Goal: Transaction & Acquisition: Purchase product/service

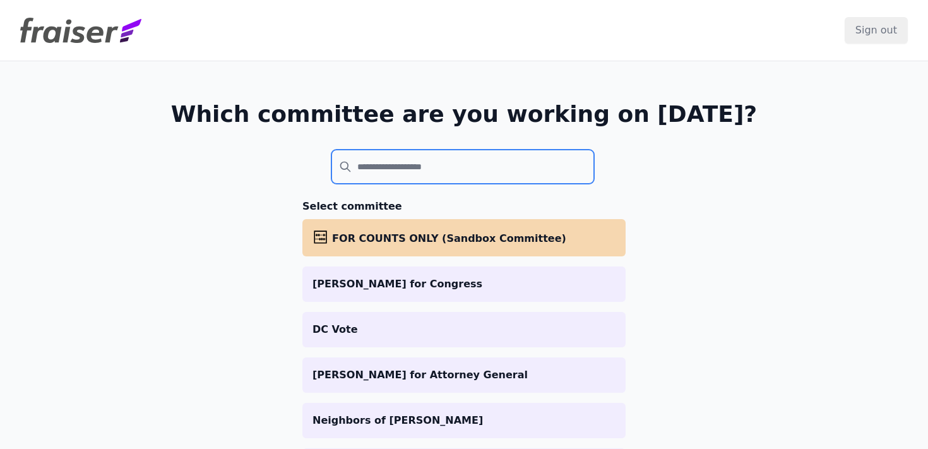
click at [471, 169] on input "search" at bounding box center [462, 167] width 263 height 34
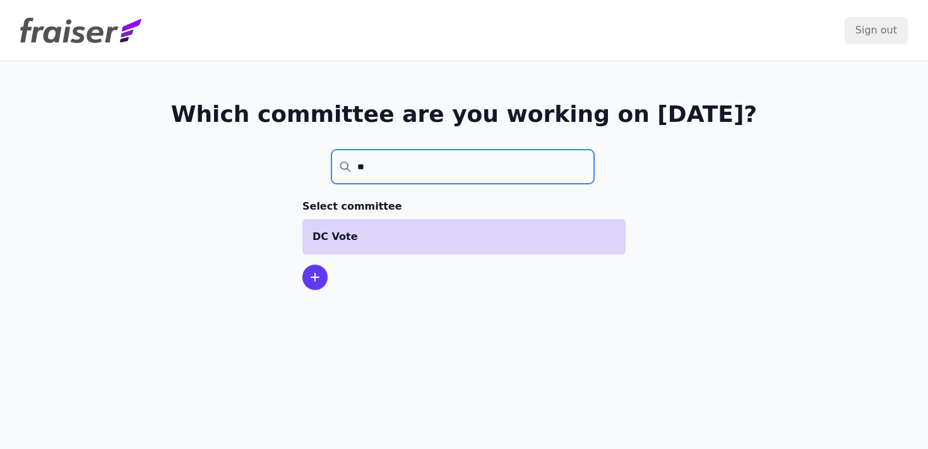
type input "**"
click at [356, 252] on li "DC Vote" at bounding box center [463, 236] width 323 height 35
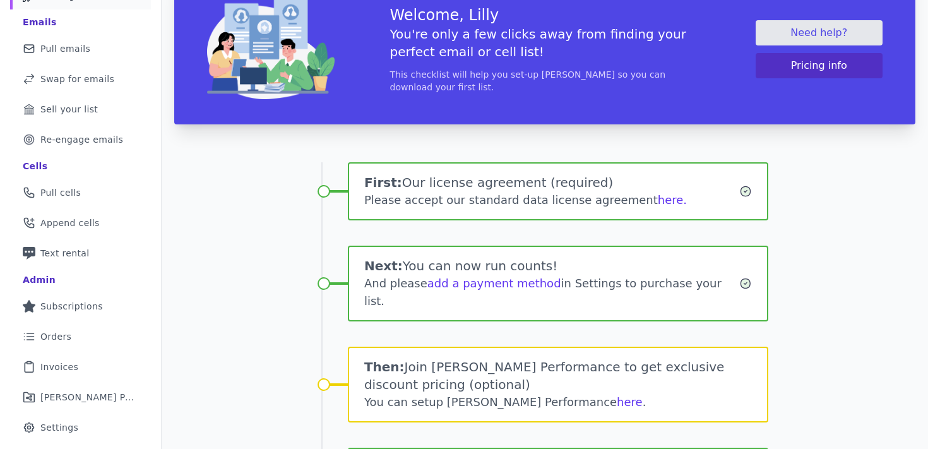
scroll to position [112, 0]
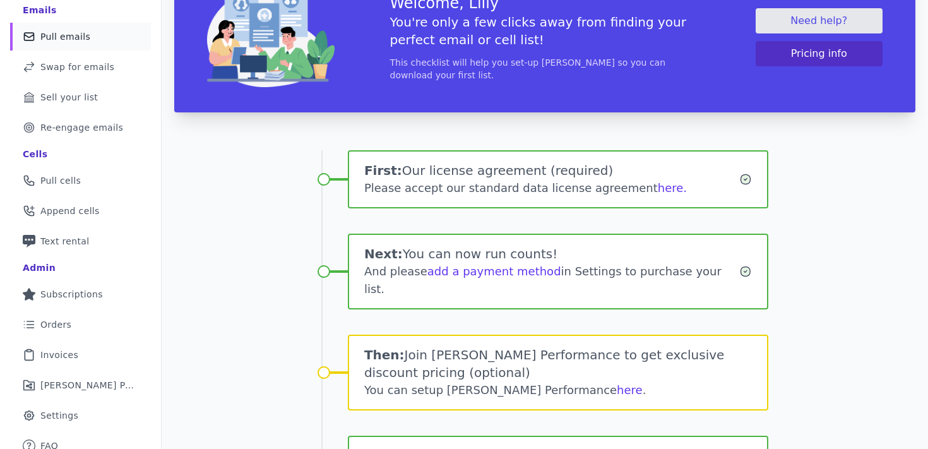
click at [65, 41] on span "Pull emails" at bounding box center [65, 36] width 50 height 13
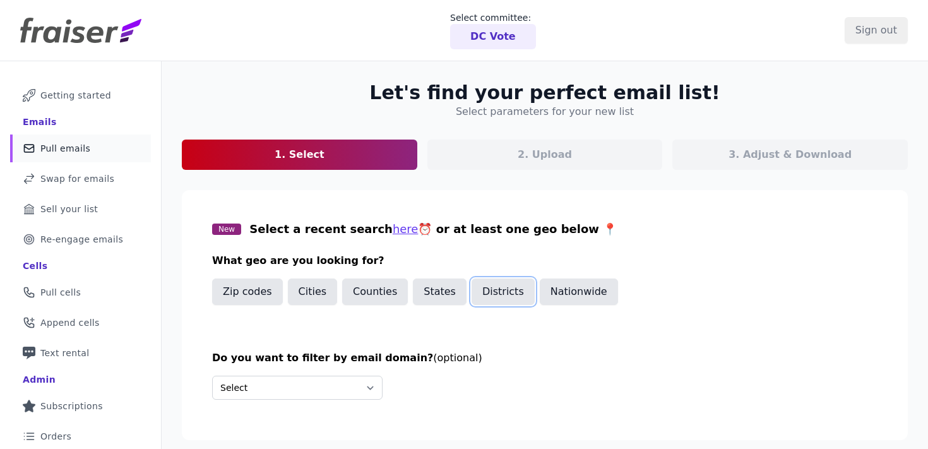
click at [478, 293] on button "Districts" at bounding box center [502, 291] width 63 height 27
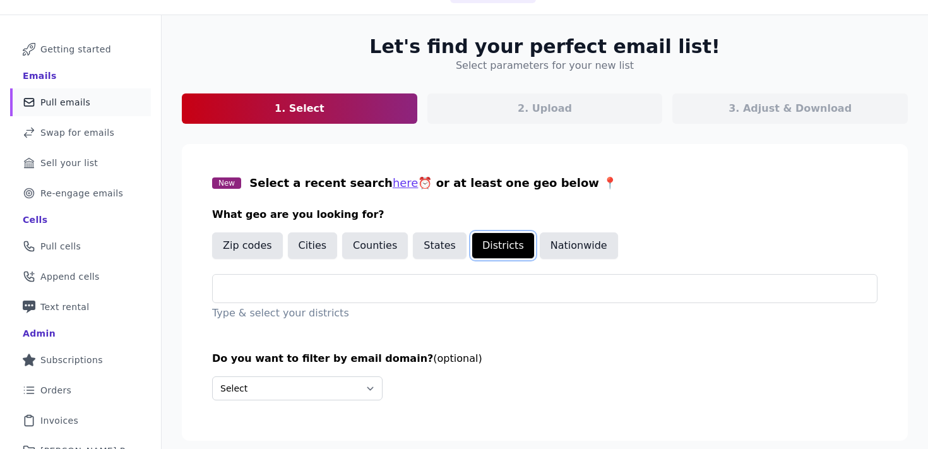
scroll to position [64, 0]
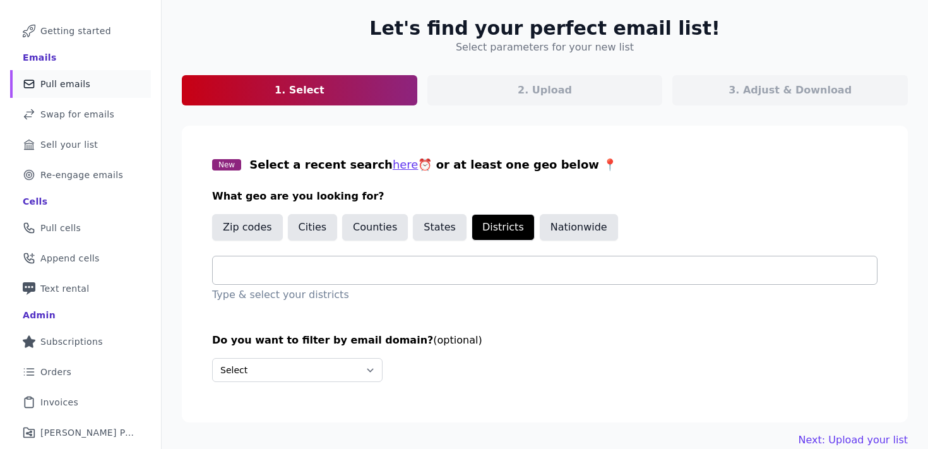
click at [461, 277] on input "text" at bounding box center [550, 270] width 654 height 15
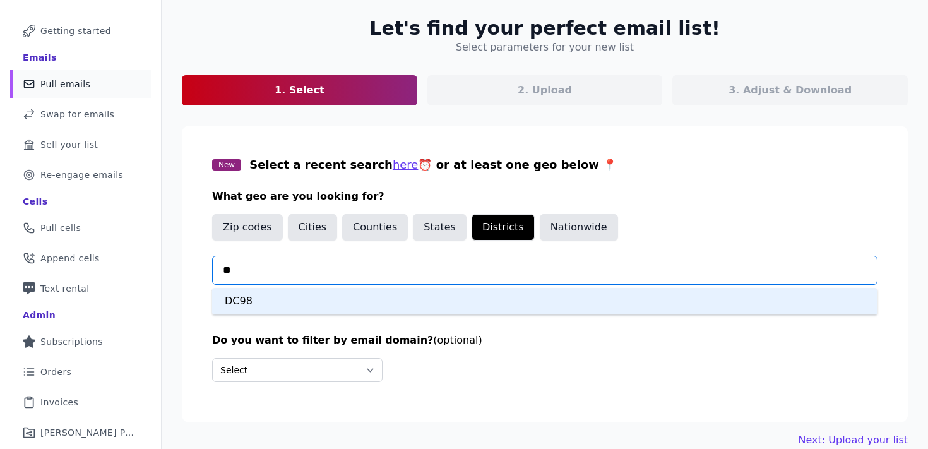
type input "*"
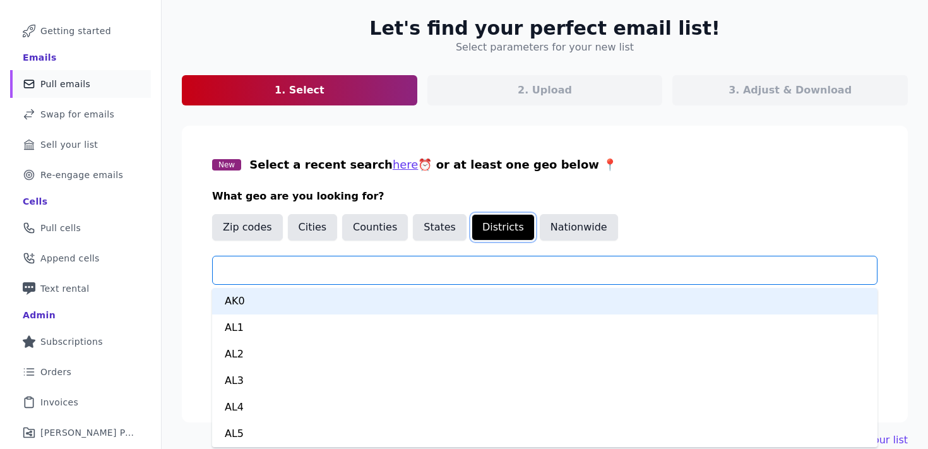
click at [482, 223] on button "Districts" at bounding box center [502, 227] width 63 height 27
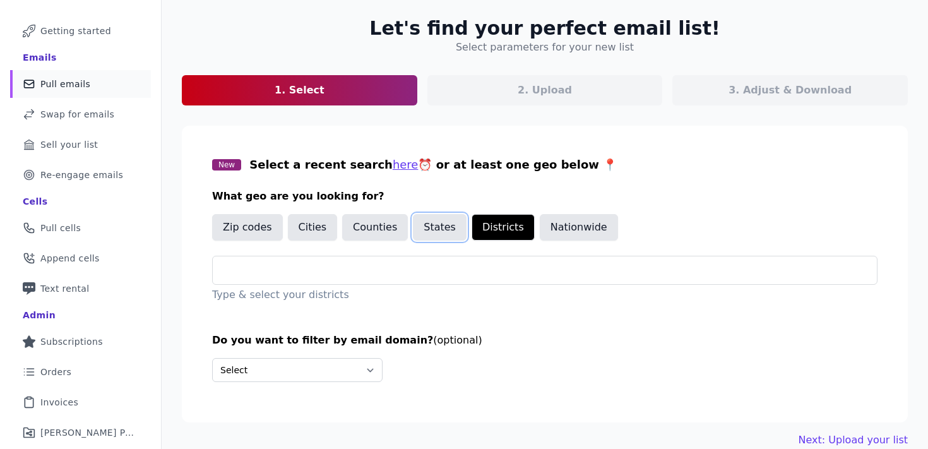
click at [437, 225] on button "States" at bounding box center [440, 227] width 54 height 27
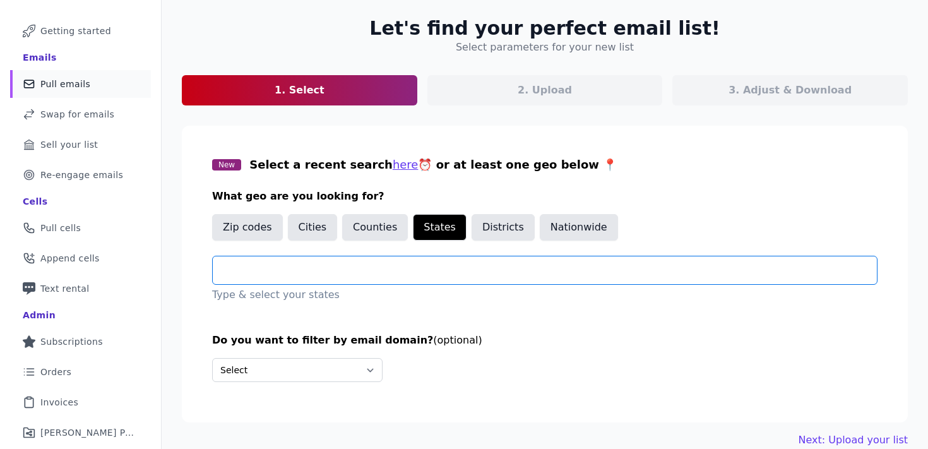
click at [407, 264] on input "text" at bounding box center [550, 270] width 654 height 15
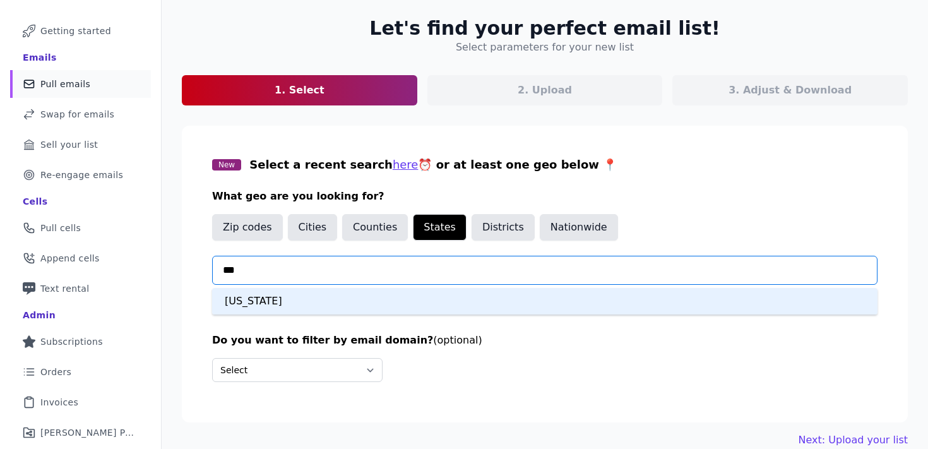
type input "****"
click at [379, 305] on div "District Of Columbia" at bounding box center [544, 301] width 665 height 27
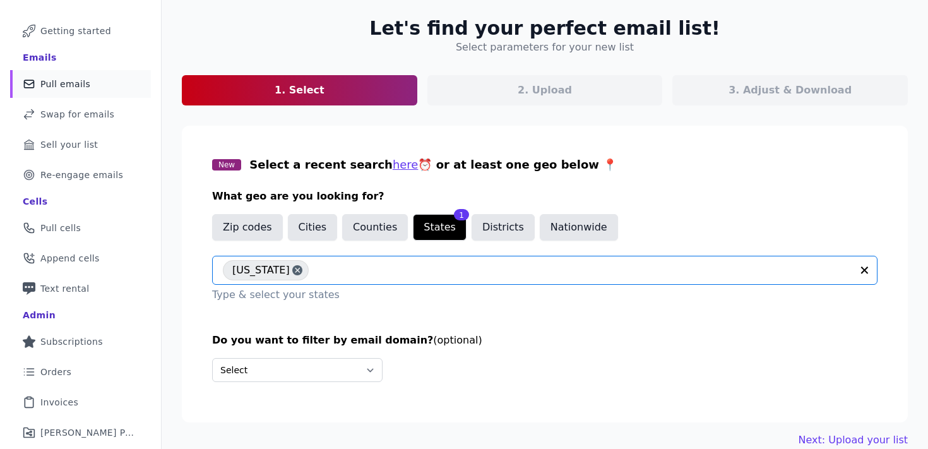
scroll to position [122, 0]
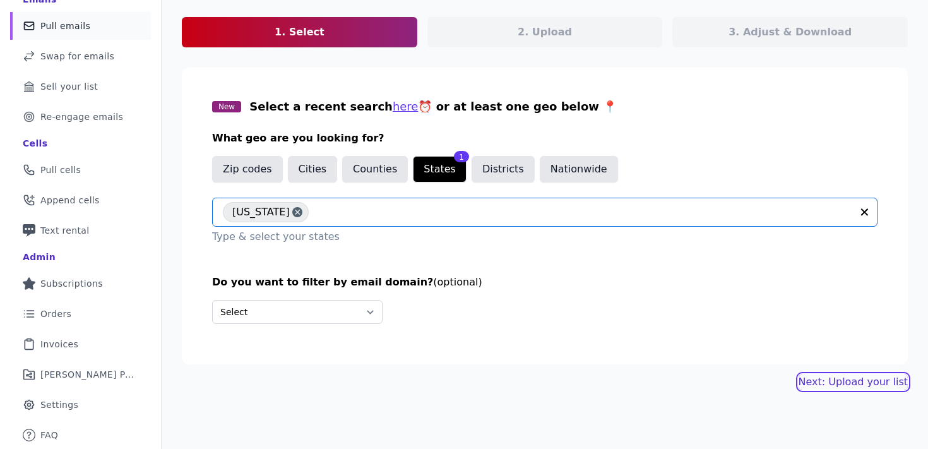
click at [817, 382] on link "Next: Upload your list" at bounding box center [852, 381] width 109 height 15
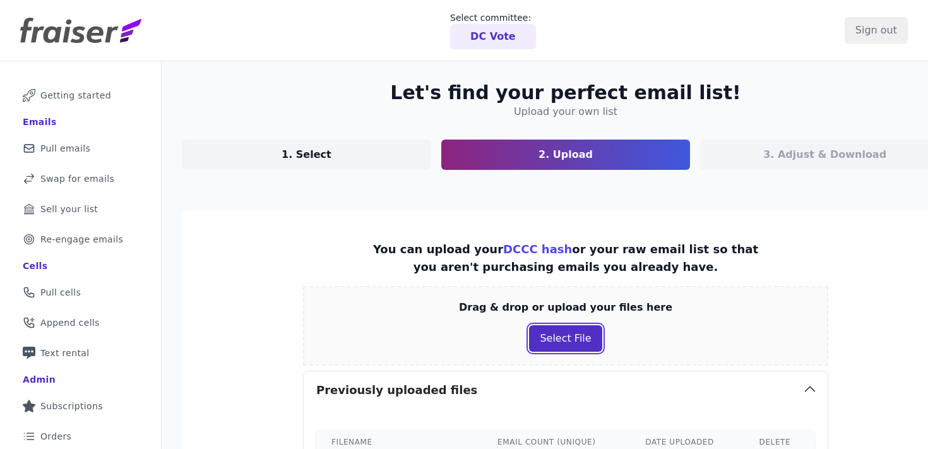
click at [543, 345] on button "Select File" at bounding box center [565, 338] width 73 height 27
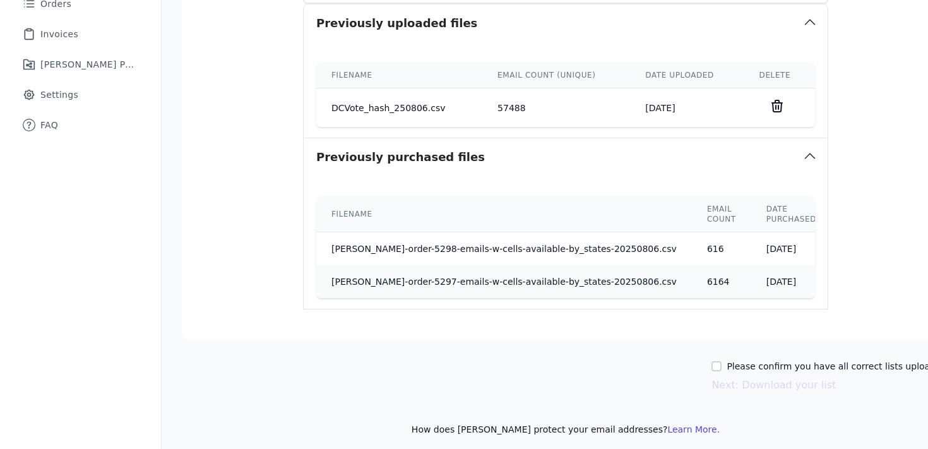
scroll to position [438, 0]
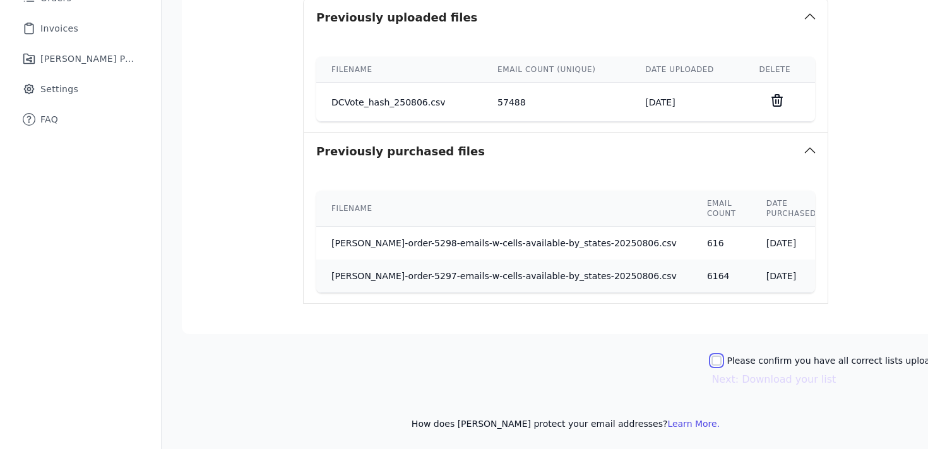
click at [711, 358] on input "Please confirm you have all correct lists uploaded." at bounding box center [716, 360] width 10 height 10
checkbox input "true"
click at [711, 376] on button "Next: Download your list" at bounding box center [773, 379] width 124 height 15
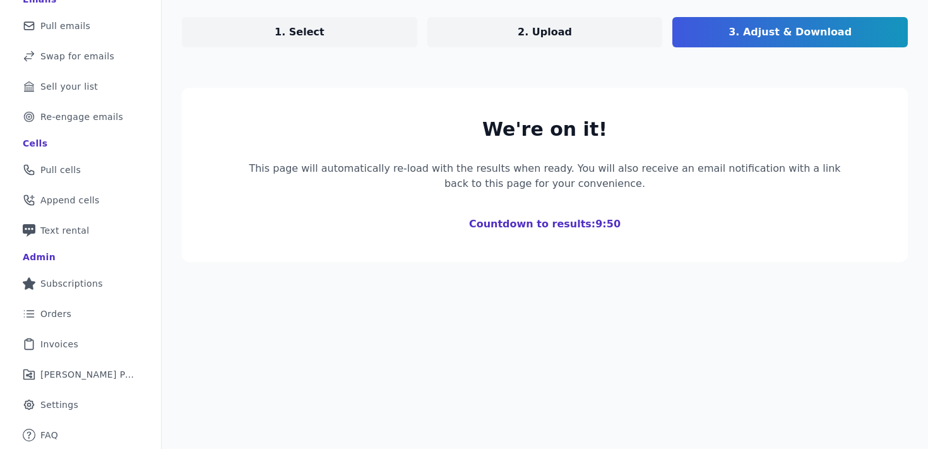
scroll to position [276, 0]
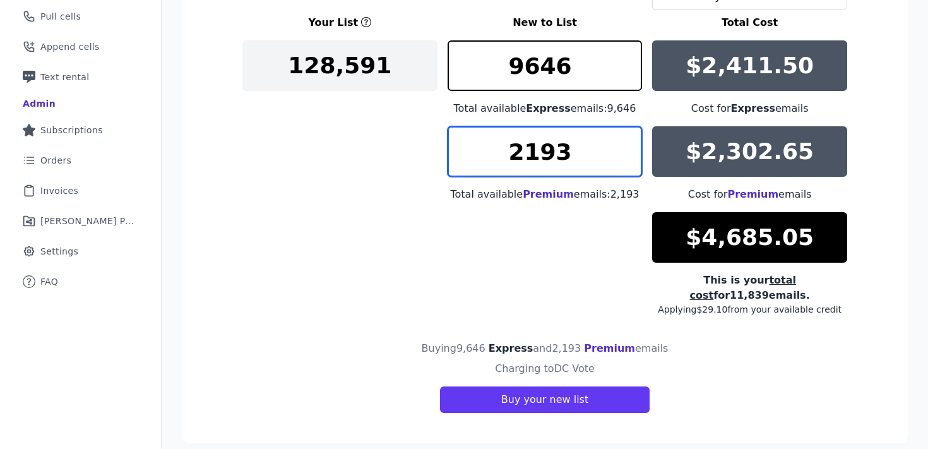
drag, startPoint x: 575, startPoint y: 154, endPoint x: 485, endPoint y: 155, distance: 89.6
click at [488, 155] on input "2193" at bounding box center [544, 151] width 195 height 50
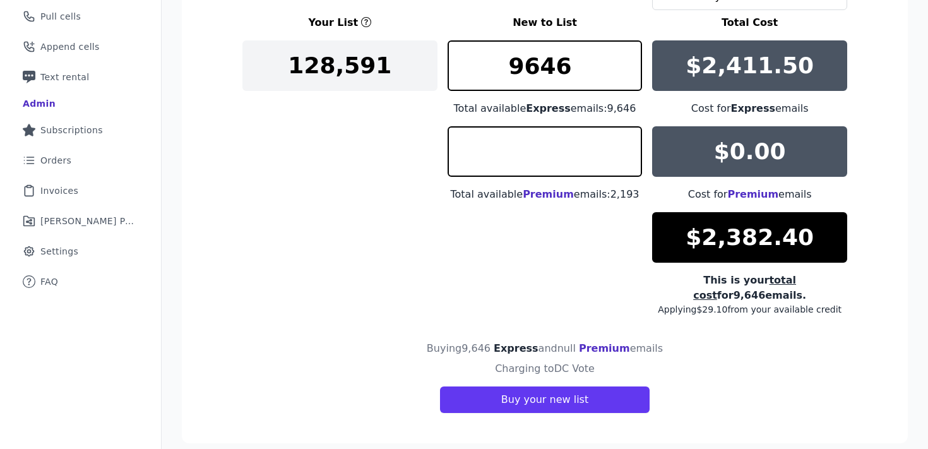
type input "0"
click at [423, 161] on div "Your List New to List Total Cost 128,591 9646 Total available Express emails: 9…" at bounding box center [544, 165] width 605 height 300
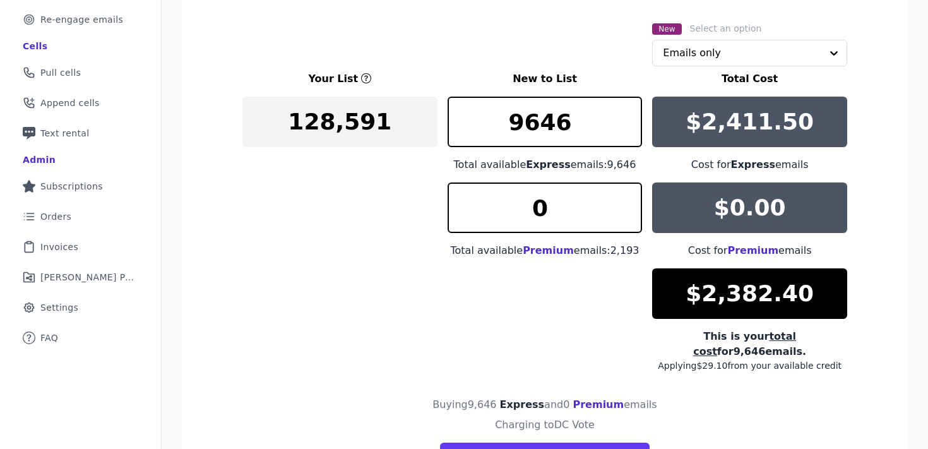
scroll to position [206, 0]
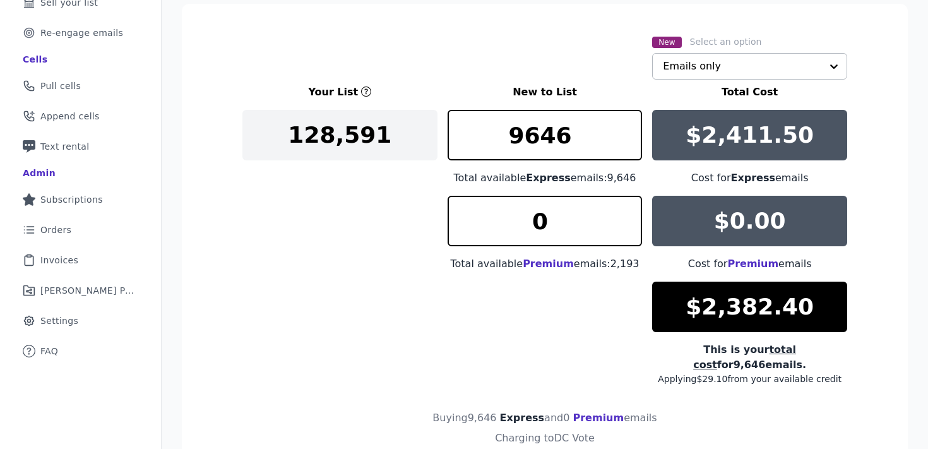
click at [673, 70] on input "text" at bounding box center [742, 66] width 158 height 25
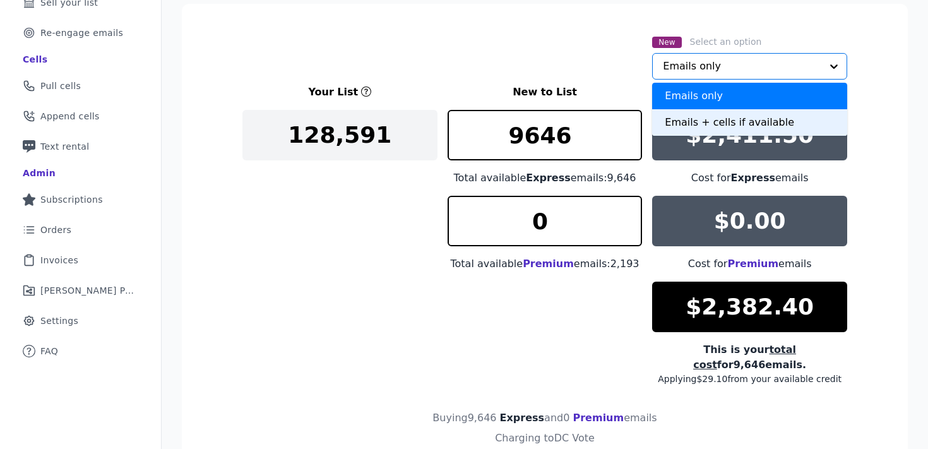
click at [669, 121] on div "Emails + cells if available" at bounding box center [749, 122] width 195 height 27
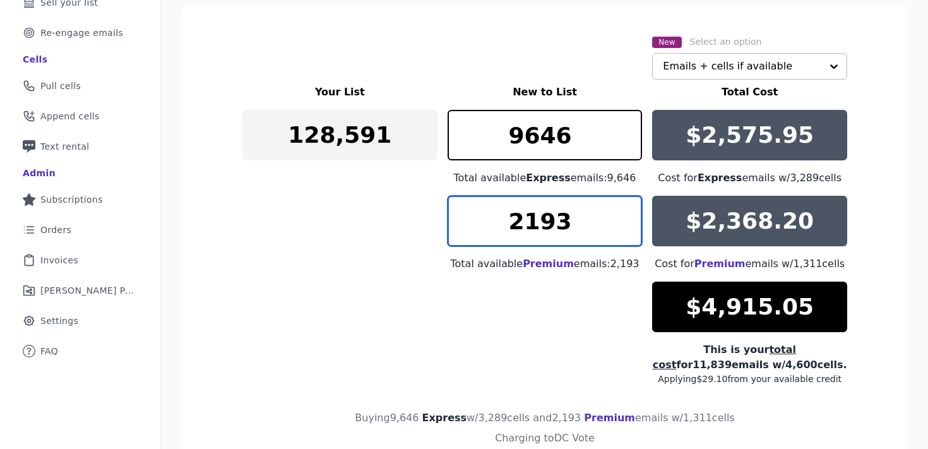
drag, startPoint x: 577, startPoint y: 223, endPoint x: 474, endPoint y: 225, distance: 102.9
click at [478, 225] on input "2193" at bounding box center [544, 221] width 195 height 50
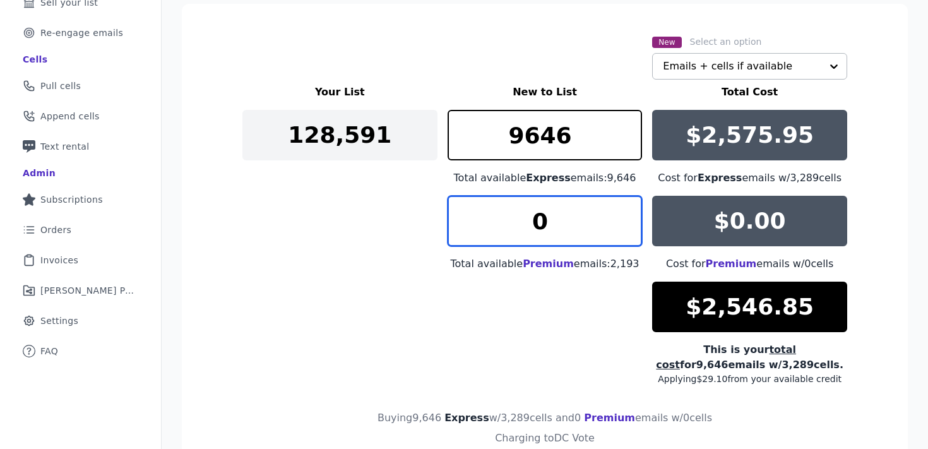
type input "0"
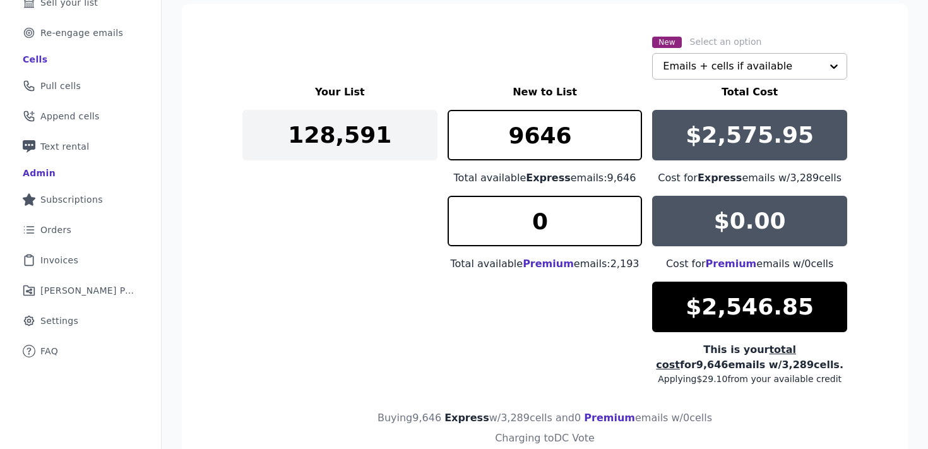
click at [335, 225] on div "Your List New to List Total Cost 128,591 9646 Total available Express emails: 9…" at bounding box center [544, 235] width 605 height 300
click at [537, 139] on input "9646" at bounding box center [544, 135] width 195 height 50
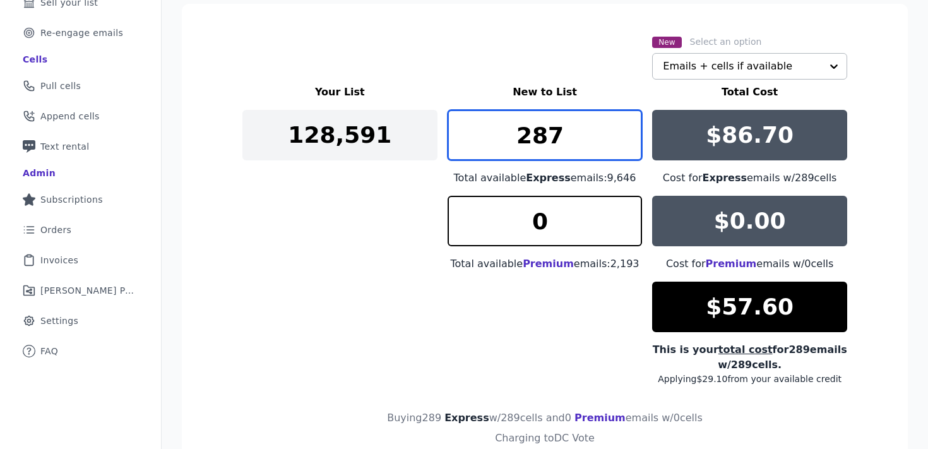
click at [630, 140] on input "287" at bounding box center [544, 135] width 195 height 50
click at [631, 140] on input "104" at bounding box center [544, 135] width 195 height 50
click at [629, 143] on input "103" at bounding box center [544, 135] width 195 height 50
click at [629, 143] on input "102" at bounding box center [544, 135] width 195 height 50
click at [629, 143] on input "101" at bounding box center [544, 135] width 195 height 50
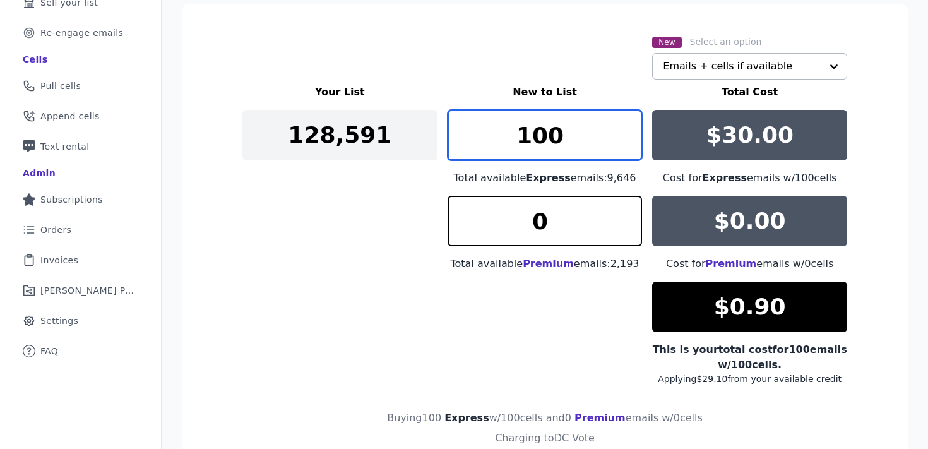
click at [629, 143] on input "100" at bounding box center [544, 135] width 195 height 50
click at [629, 143] on input "99" at bounding box center [544, 135] width 195 height 50
click at [629, 143] on input "98" at bounding box center [544, 135] width 195 height 50
type input "97"
click at [629, 143] on input "97" at bounding box center [544, 135] width 195 height 50
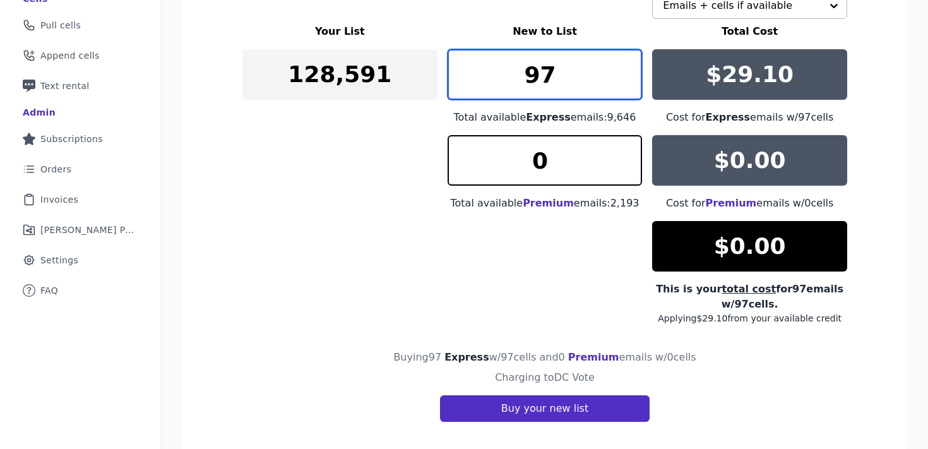
scroll to position [291, 0]
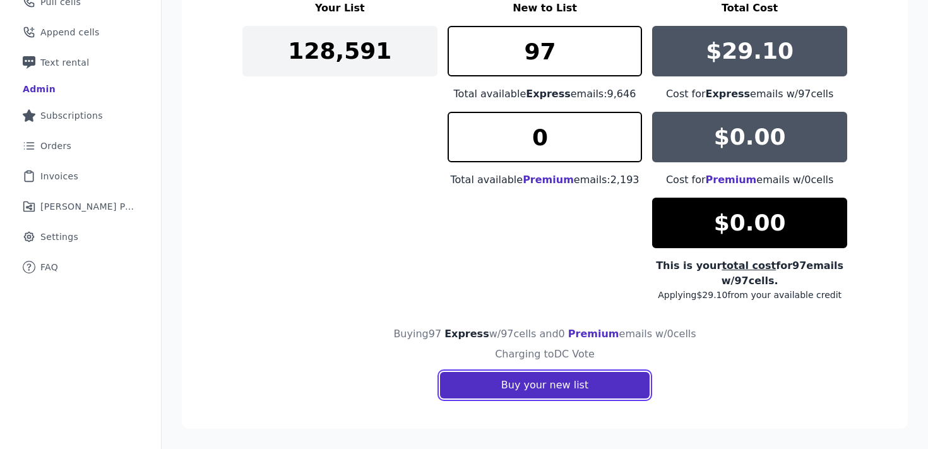
click at [527, 386] on button "Buy your new list" at bounding box center [545, 385] width 210 height 27
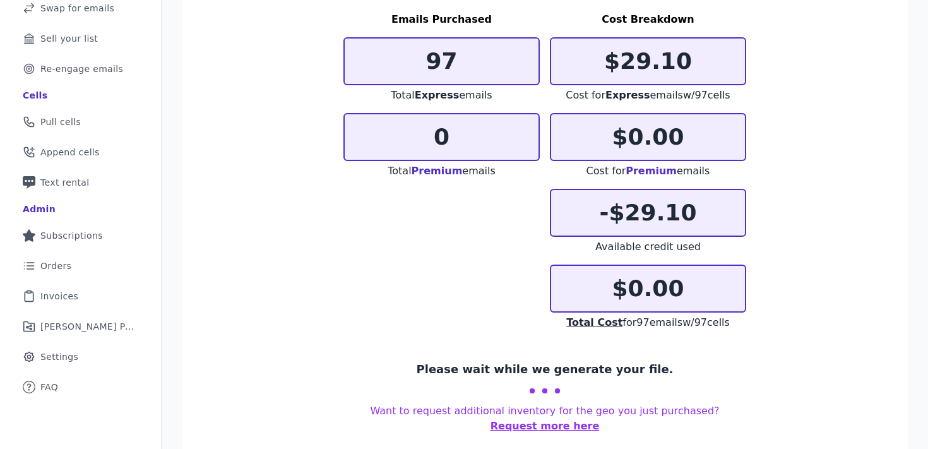
scroll to position [186, 0]
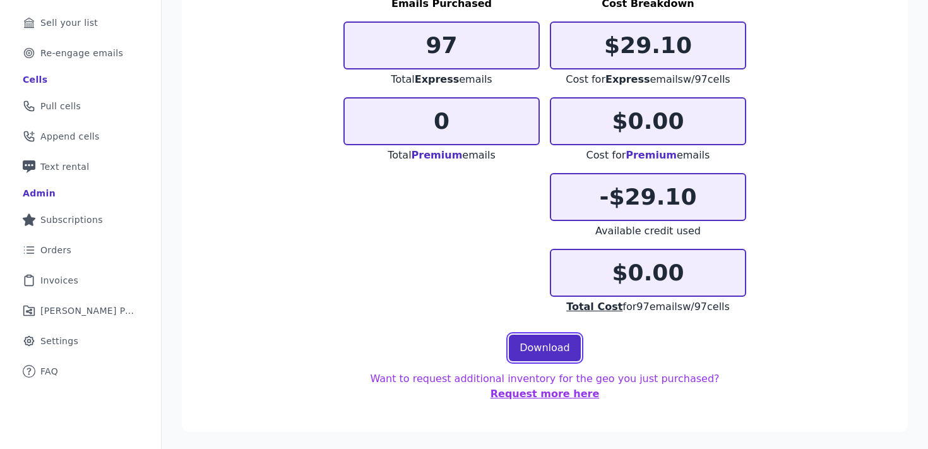
click at [539, 340] on link "Download" at bounding box center [545, 347] width 72 height 27
